Goal: Use online tool/utility: Utilize a website feature to perform a specific function

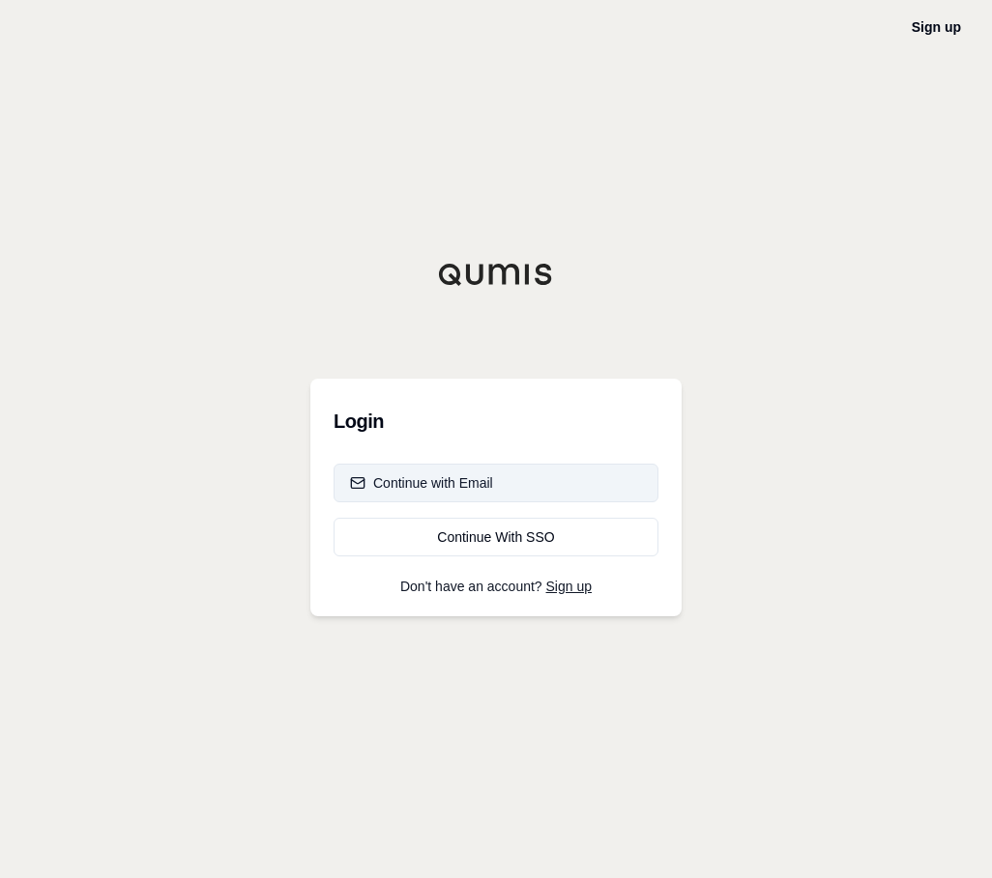
click at [398, 489] on div "Continue with Email" at bounding box center [421, 483] width 143 height 19
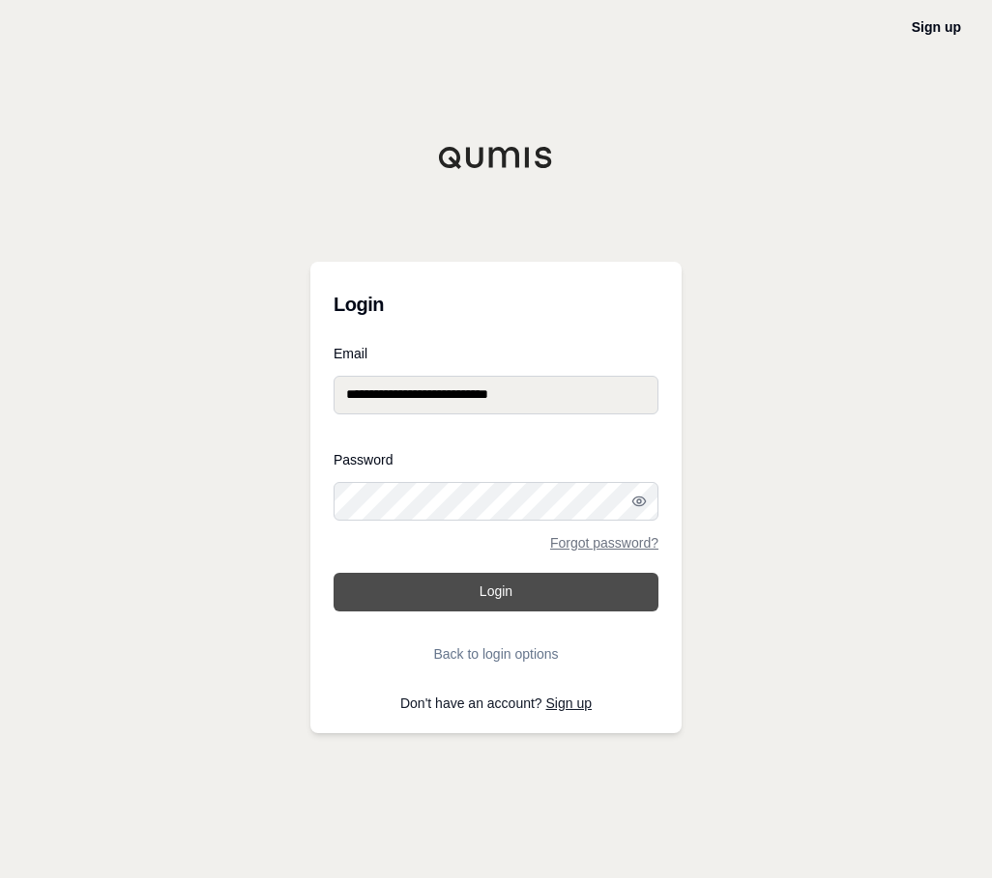
click at [445, 590] on button "Login" at bounding box center [495, 592] width 325 height 39
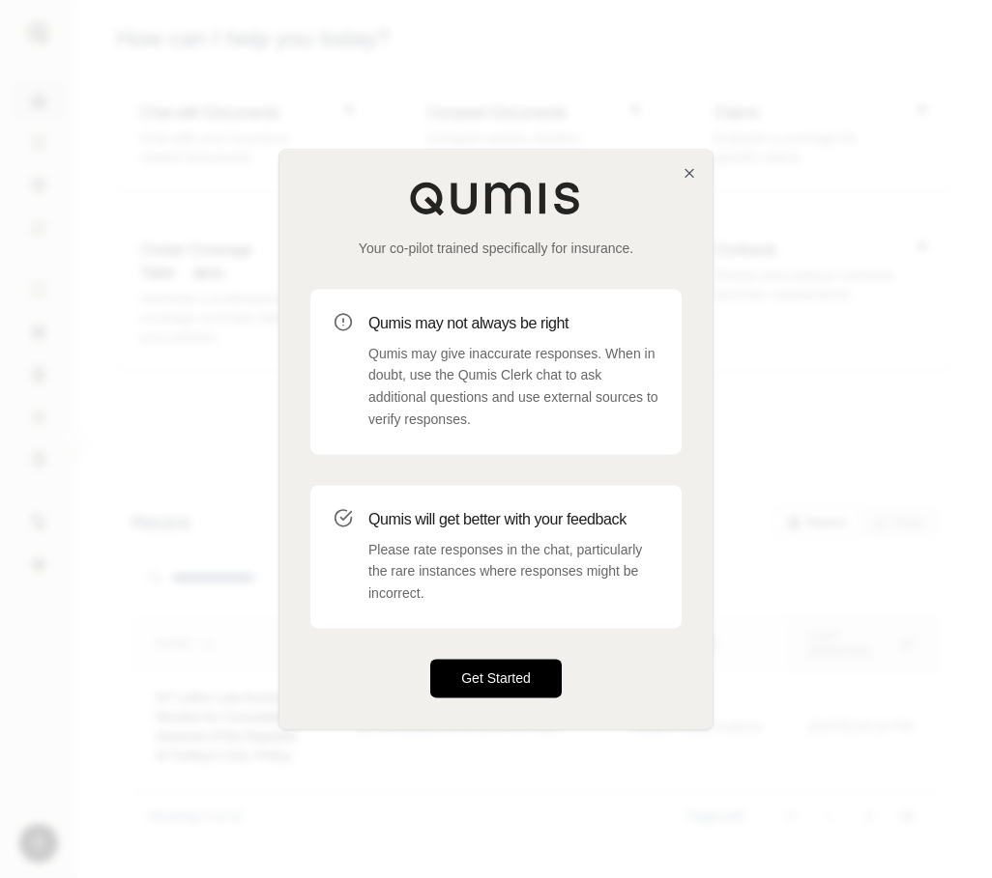
click at [506, 674] on button "Get Started" at bounding box center [495, 678] width 131 height 39
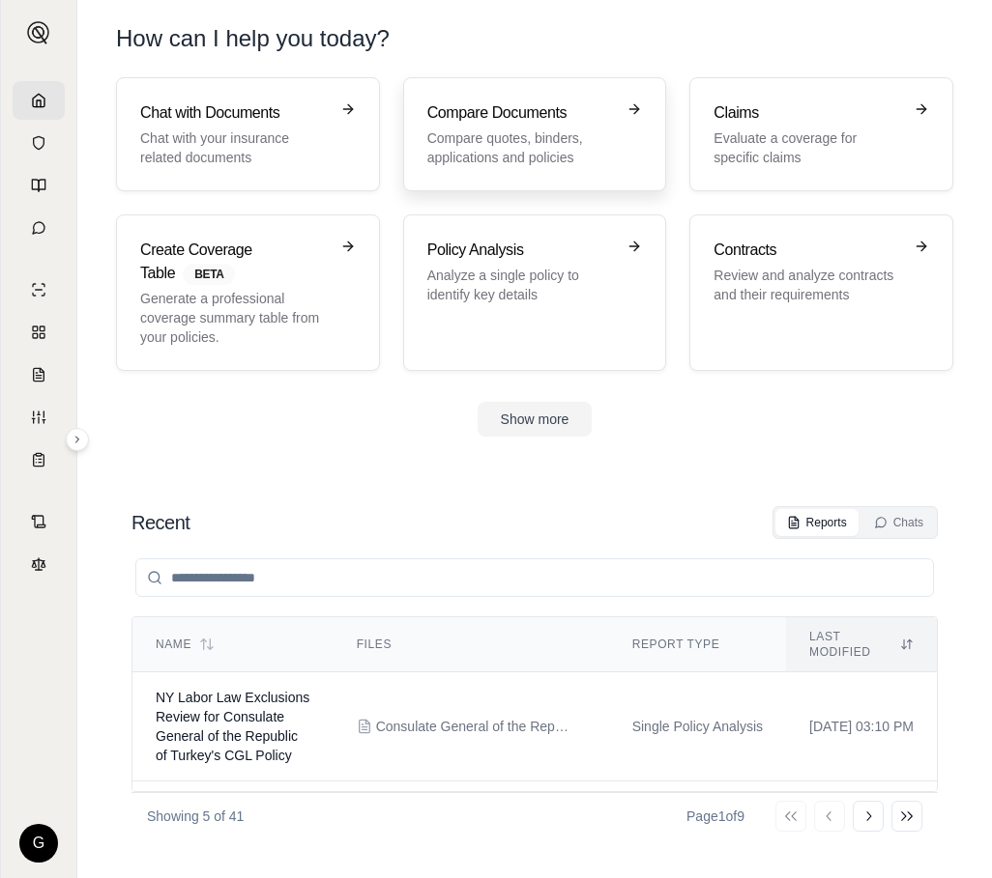
click at [555, 115] on h3 "Compare Documents" at bounding box center [521, 112] width 188 height 23
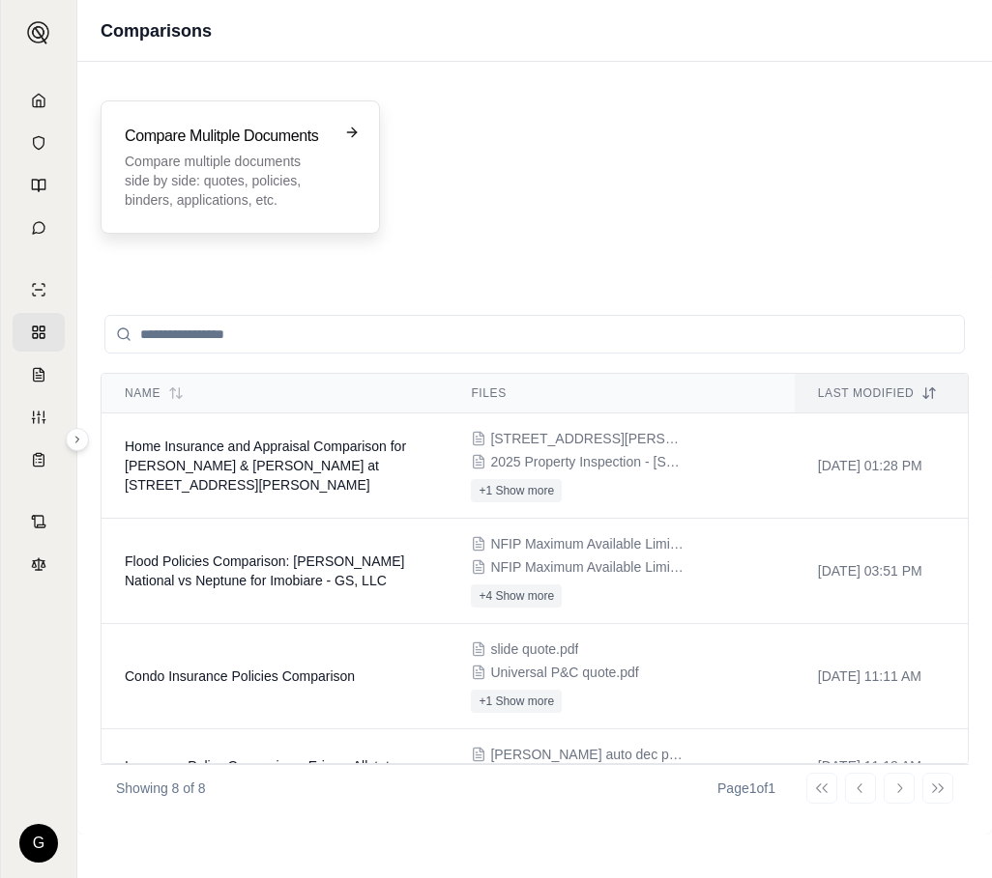
click at [283, 140] on h3 "Compare Mulitple Documents" at bounding box center [227, 136] width 204 height 23
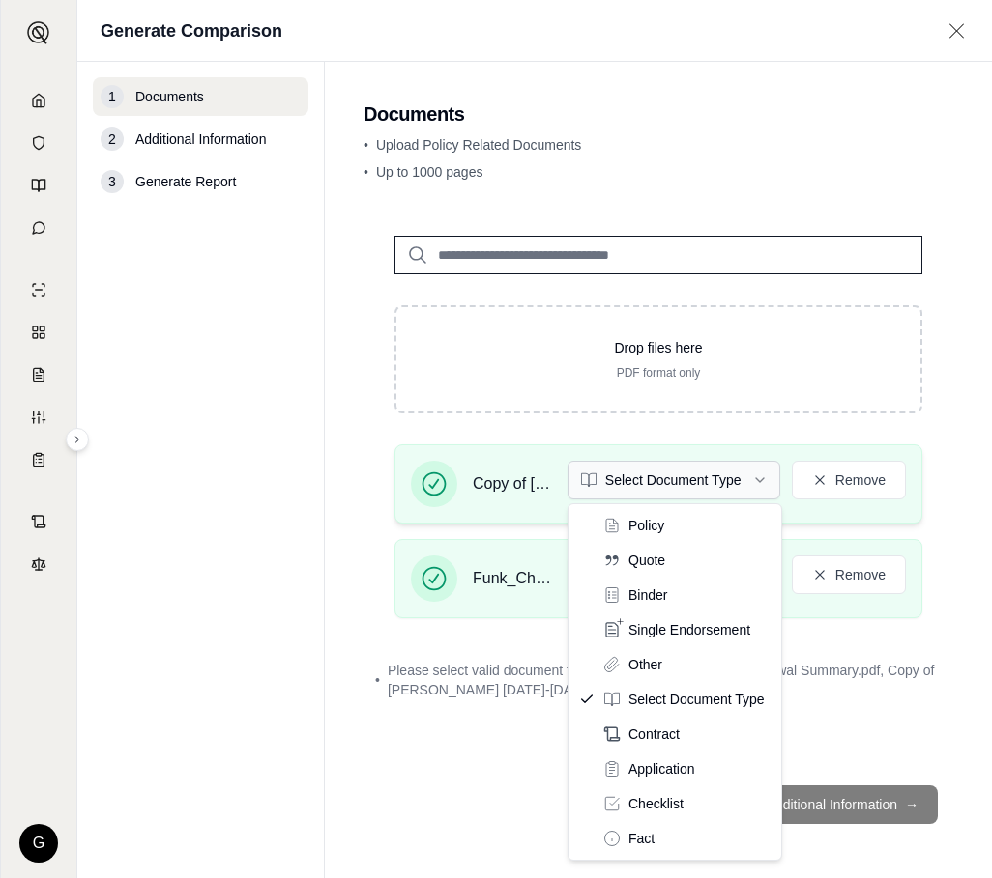
click at [758, 481] on html "G Generate Comparison 1 Documents 2 Additional Information 3 Generate Report Do…" at bounding box center [496, 439] width 992 height 878
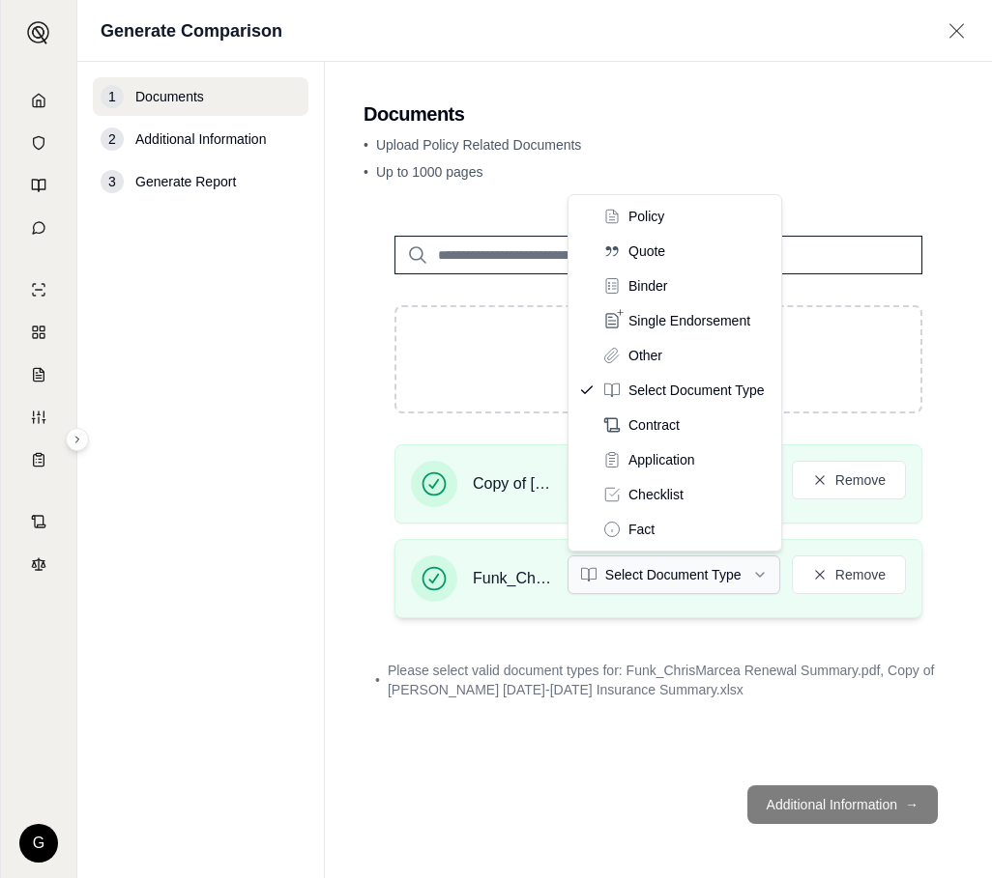
click at [701, 571] on html "G Generate Comparison 1 Documents 2 Additional Information 3 Generate Report Do…" at bounding box center [496, 439] width 992 height 878
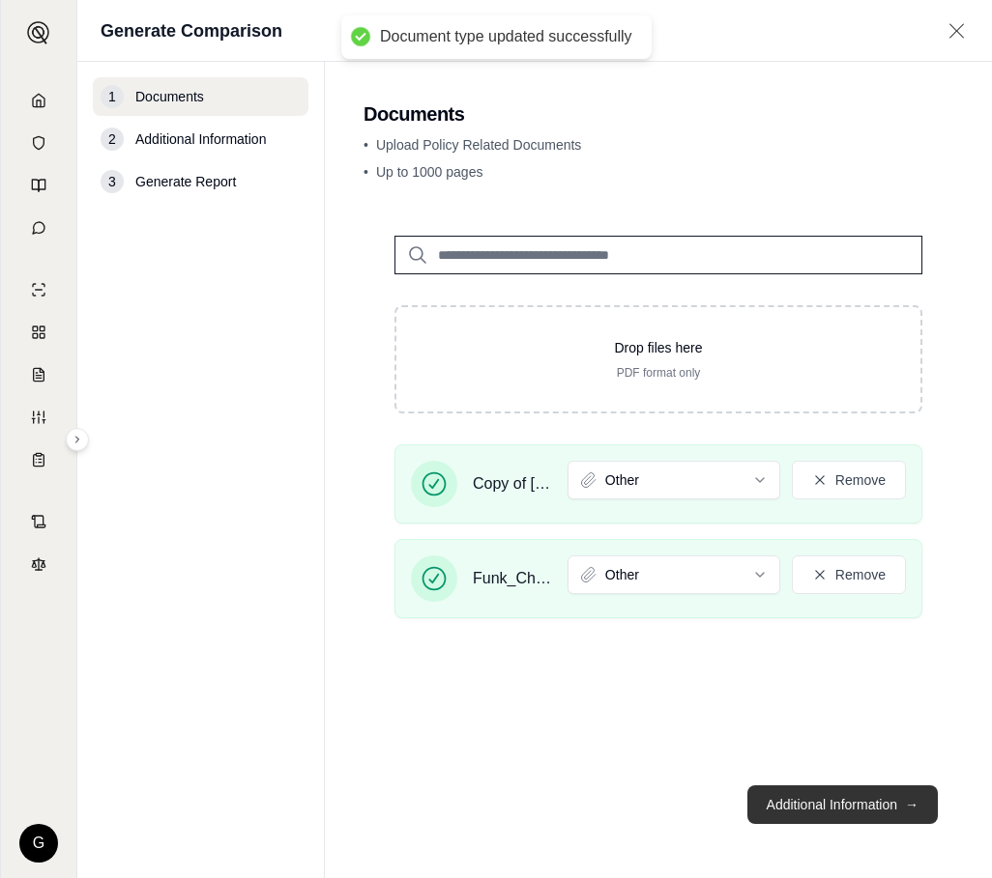
click at [824, 798] on button "Additional Information →" at bounding box center [842, 805] width 190 height 39
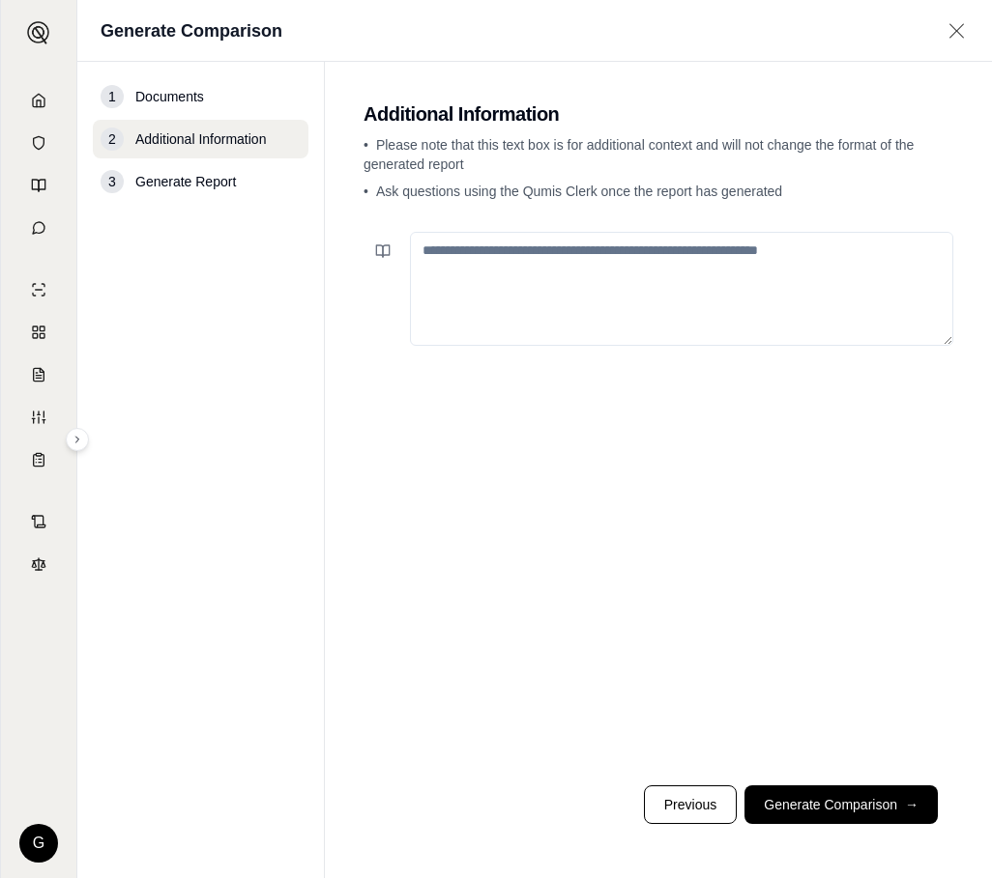
click at [475, 250] on textarea at bounding box center [681, 289] width 543 height 114
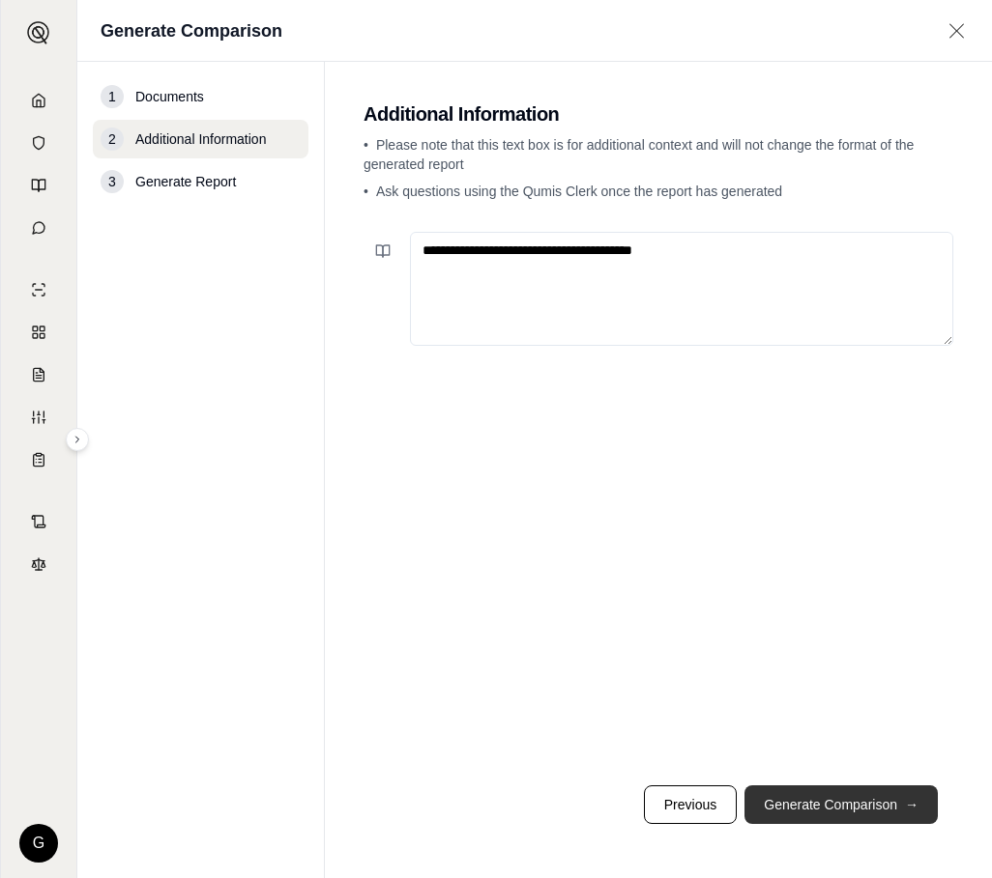
type textarea "**********"
click at [842, 806] on button "Generate Comparison →" at bounding box center [840, 805] width 193 height 39
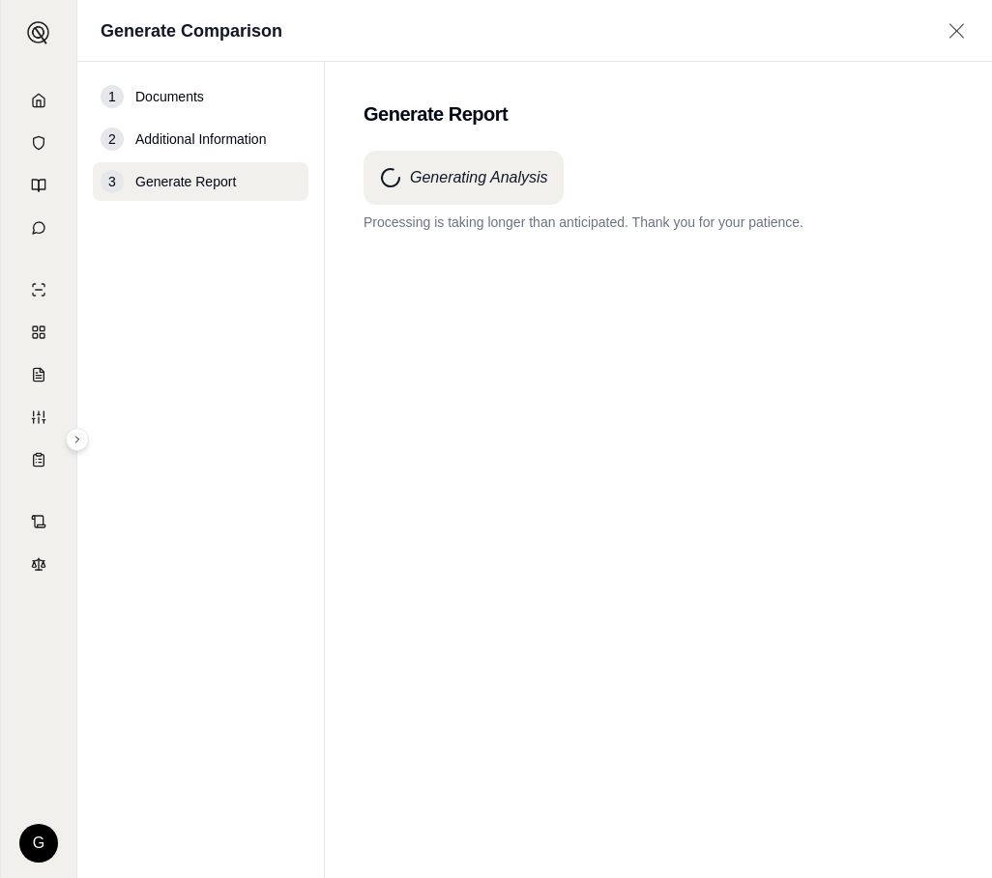
click at [618, 772] on div "Generating Analysis Processing is taking longer than anticipated. Thank you for…" at bounding box center [658, 480] width 590 height 658
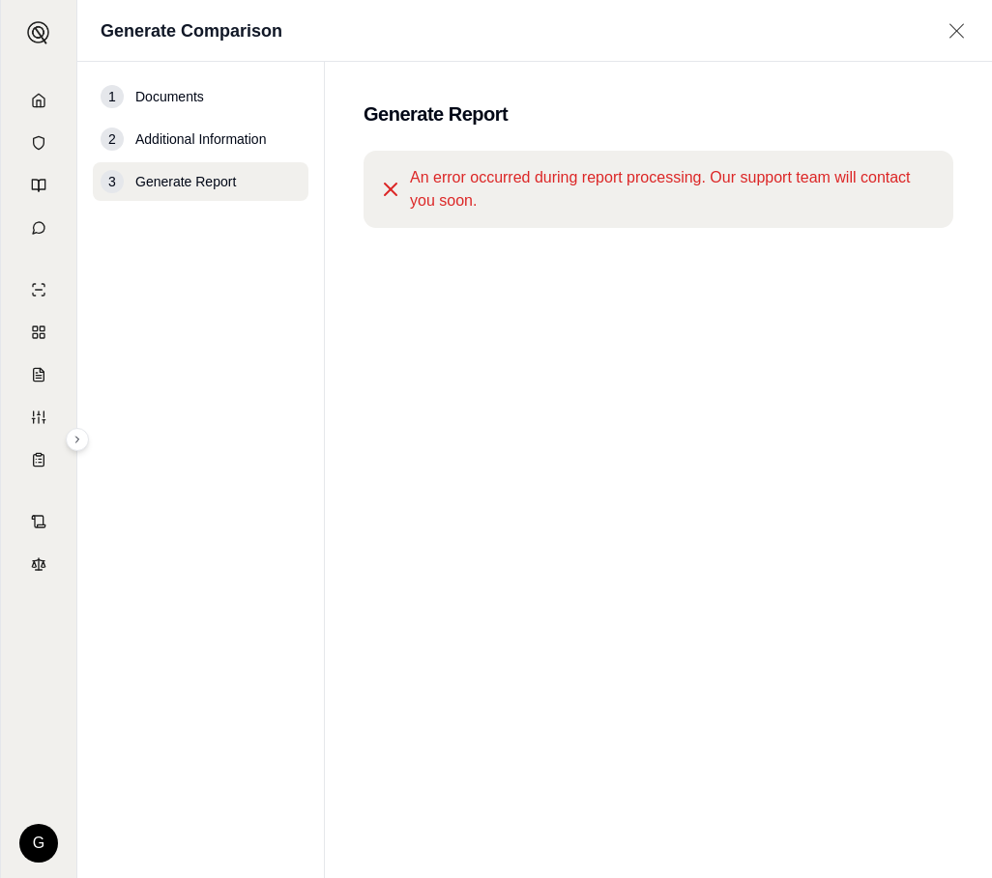
click at [383, 202] on div "An error occurred during report processing. Our support team will contact you s…" at bounding box center [658, 189] width 590 height 77
click at [956, 38] on icon at bounding box center [956, 30] width 24 height 19
